Goal: Task Accomplishment & Management: Complete application form

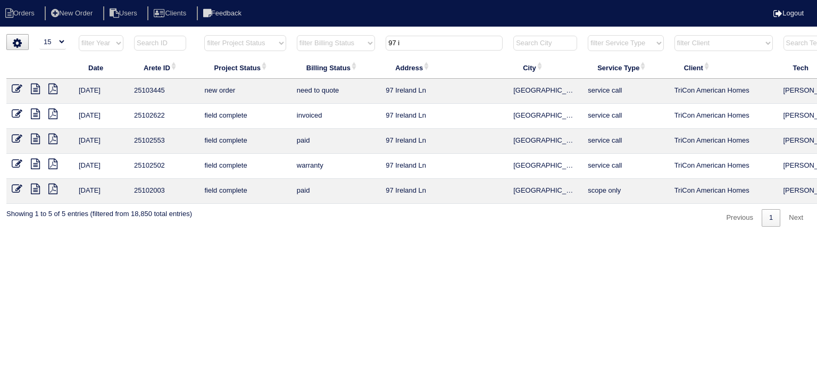
select select "15"
click at [430, 43] on input "97 i" at bounding box center [444, 43] width 117 height 15
type input "4382"
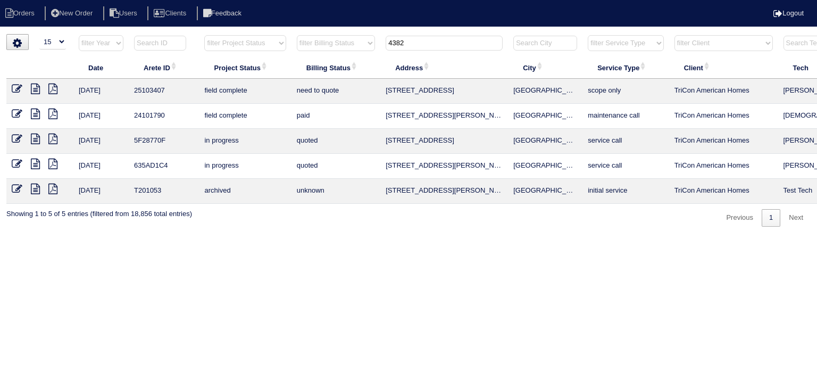
click at [35, 90] on icon at bounding box center [35, 89] width 9 height 11
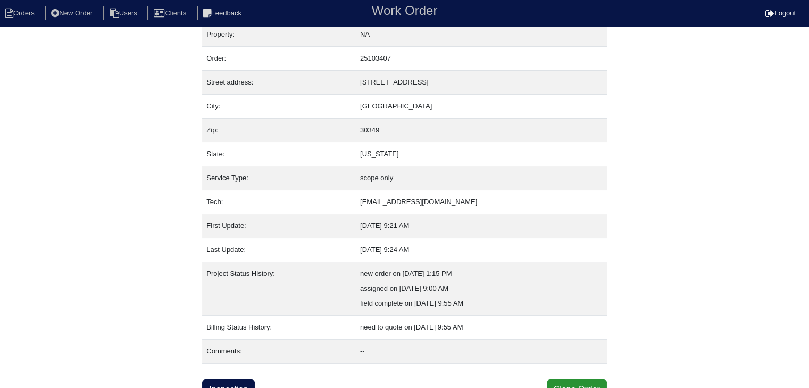
scroll to position [21, 0]
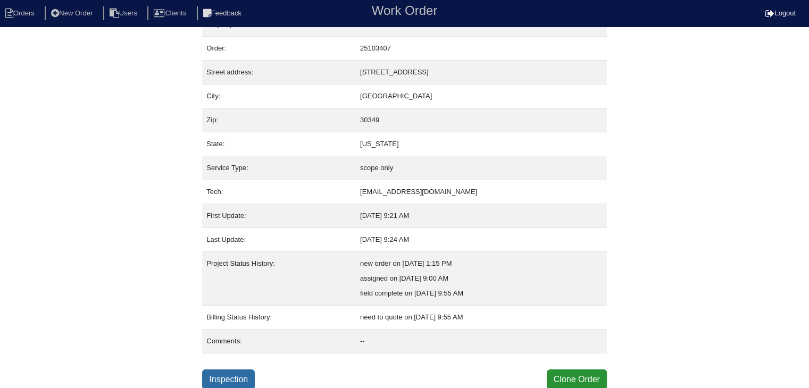
click at [255, 377] on link "Inspection" at bounding box center [228, 380] width 53 height 20
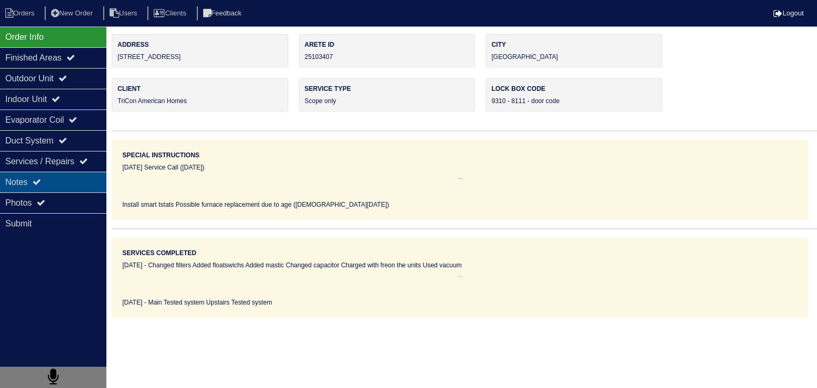
click at [74, 187] on div "Notes" at bounding box center [53, 182] width 106 height 21
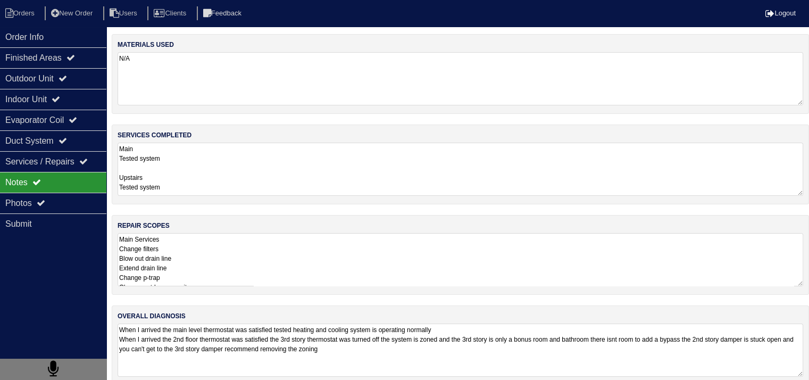
click at [189, 239] on textarea "Main Services Change filters Blow out drain line Extend drain line Change p-tra…" at bounding box center [461, 259] width 686 height 53
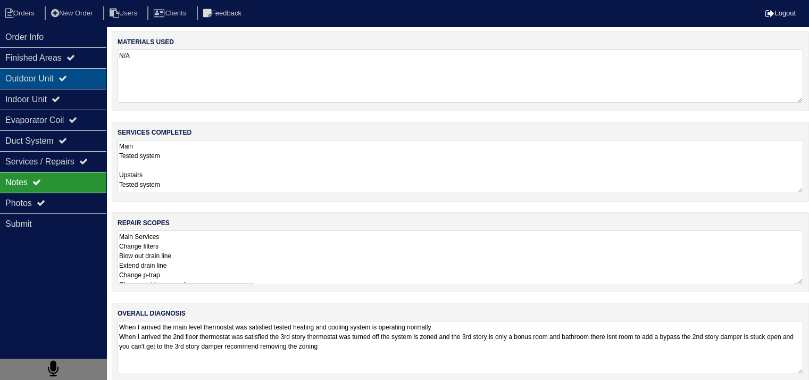
click at [11, 81] on div "Outdoor Unit" at bounding box center [53, 78] width 106 height 21
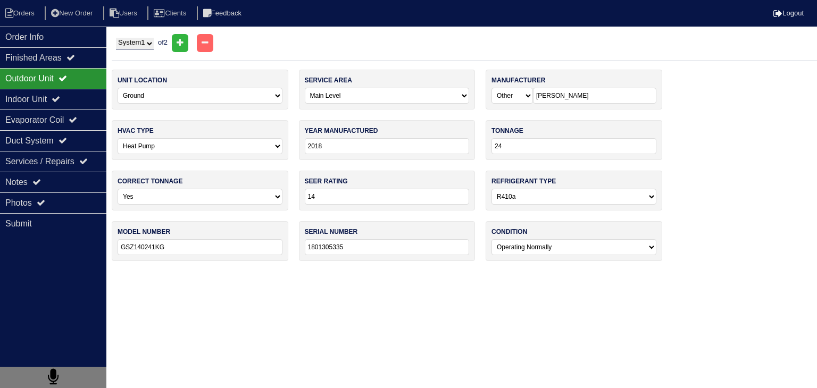
click at [153, 46] on select "System 1 System 2" at bounding box center [135, 44] width 38 height 12
select select "2"
click at [116, 38] on select "System 1 System 2" at bounding box center [135, 44] width 38 height 12
select select "1"
select select "Duncane"
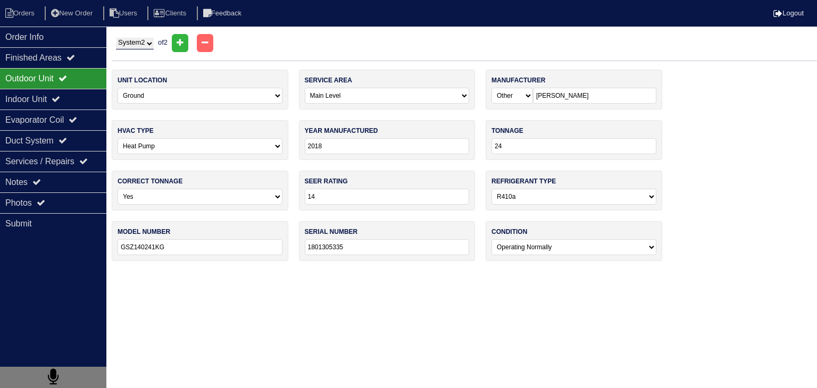
select select "0"
select select "2"
